Goal: Check status: Check status

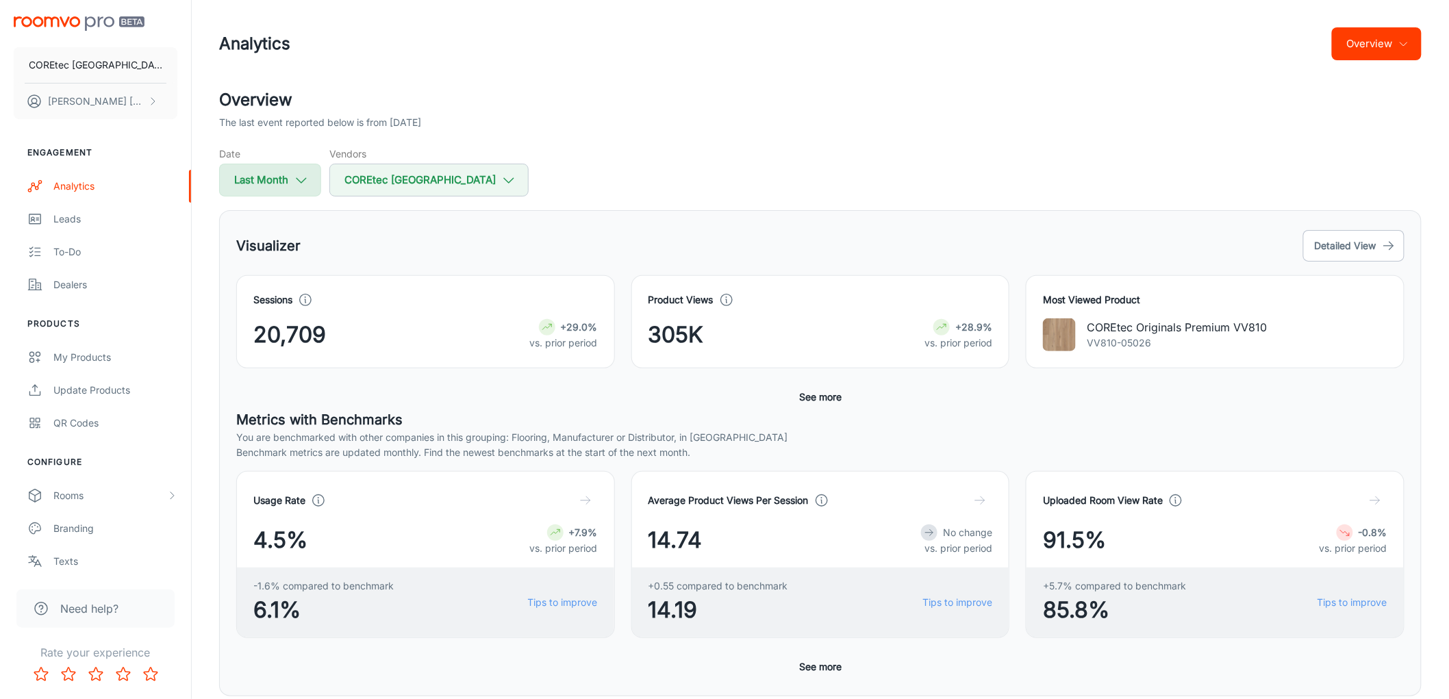
click at [296, 184] on icon "button" at bounding box center [301, 180] width 15 height 15
select select "6"
select select "2025"
select select "6"
select select "2025"
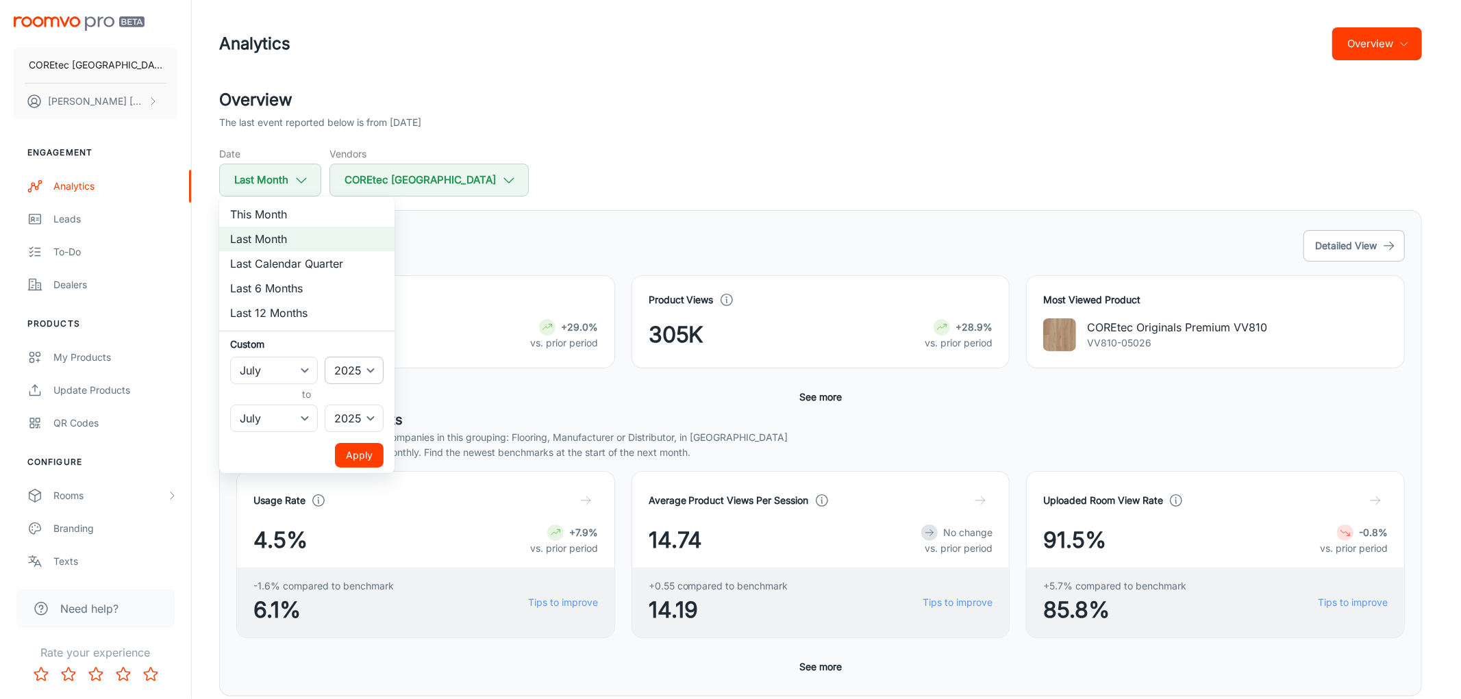
click at [351, 373] on select "2022 2023 2024 2025" at bounding box center [354, 370] width 59 height 27
select select "2024"
click at [325, 357] on select "2022 2023 2024 2025" at bounding box center [354, 370] width 59 height 27
click at [355, 414] on select "2022 2023 2024 2025" at bounding box center [354, 418] width 59 height 27
select select "2024"
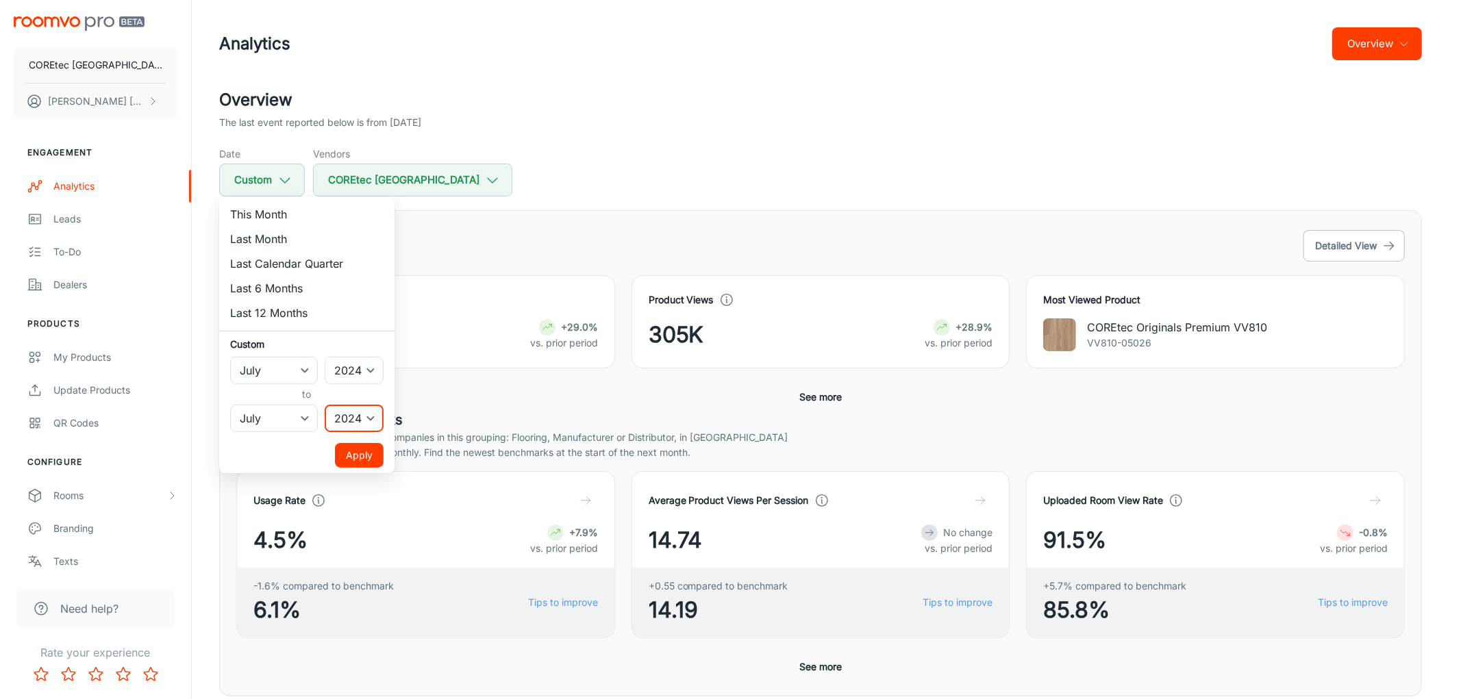
click at [325, 405] on select "2022 2023 2024 2025" at bounding box center [354, 418] width 59 height 27
click at [353, 454] on button "Apply" at bounding box center [359, 455] width 49 height 25
